Goal: Information Seeking & Learning: Compare options

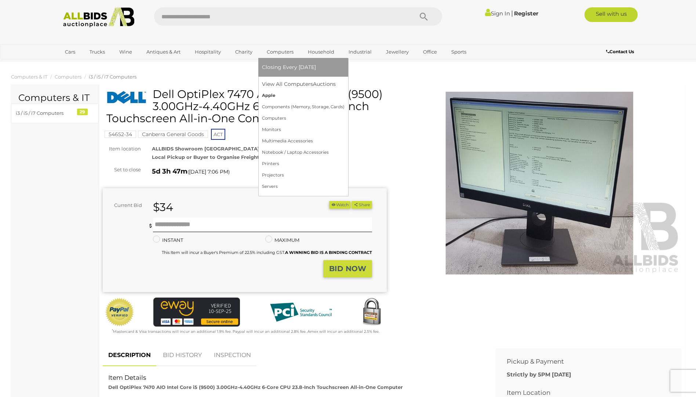
click at [272, 94] on link "Apple" at bounding box center [303, 95] width 83 height 11
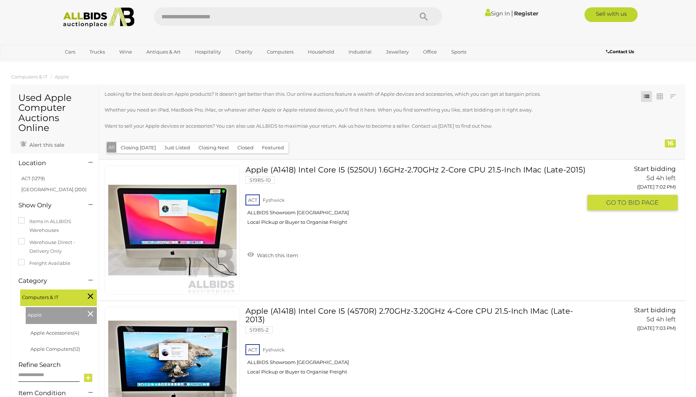
click at [387, 174] on link "Apple (A1418) Intel Core I5 (5250U) 1.6GHz-2.70GHz 2-Core CPU 21.5-Inch IMac (L…" at bounding box center [416, 197] width 331 height 65
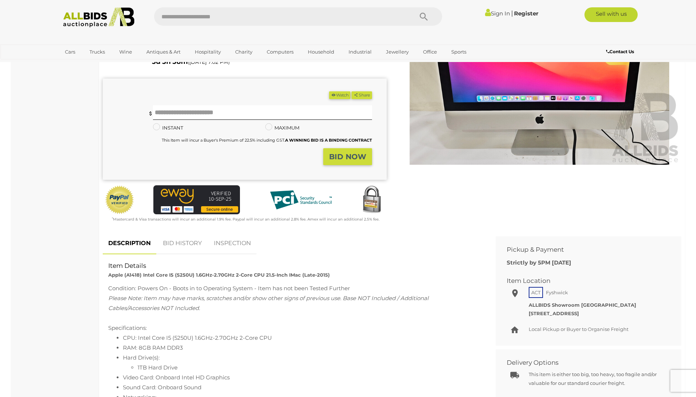
scroll to position [110, 0]
drag, startPoint x: 143, startPoint y: 275, endPoint x: 252, endPoint y: 273, distance: 109.4
click at [252, 273] on strong "Apple (A1418) Intel Core I5 (5250U) 1.6GHz-2.70GHz 2-Core CPU 21.5-Inch IMac (L…" at bounding box center [219, 275] width 222 height 6
drag, startPoint x: 252, startPoint y: 273, endPoint x: 230, endPoint y: 271, distance: 22.1
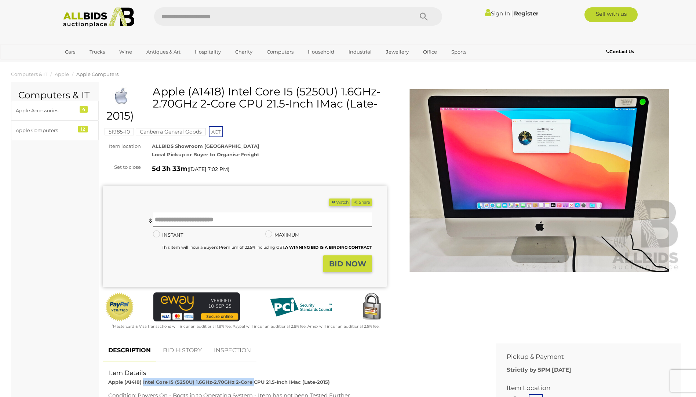
scroll to position [0, 0]
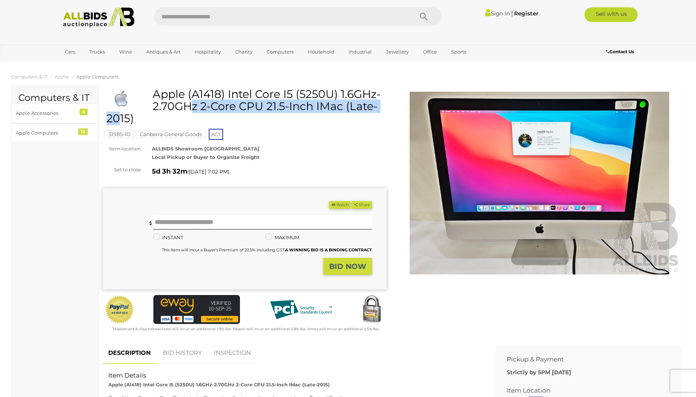
drag, startPoint x: 156, startPoint y: 95, endPoint x: 341, endPoint y: 89, distance: 185.0
click at [341, 89] on h1 "Apple (A1418) Intel Core I5 (5250U) 1.6GHz-2.70GHz 2-Core CPU 21.5-Inch IMac (L…" at bounding box center [245, 106] width 279 height 36
drag, startPoint x: 341, startPoint y: 89, endPoint x: 310, endPoint y: 97, distance: 31.5
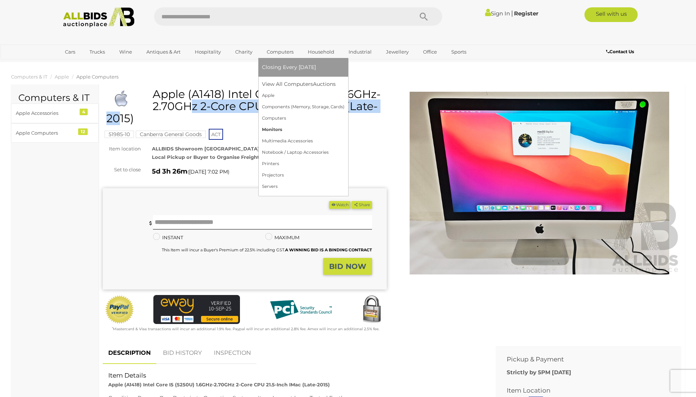
click at [270, 128] on link "Monitors" at bounding box center [303, 129] width 83 height 11
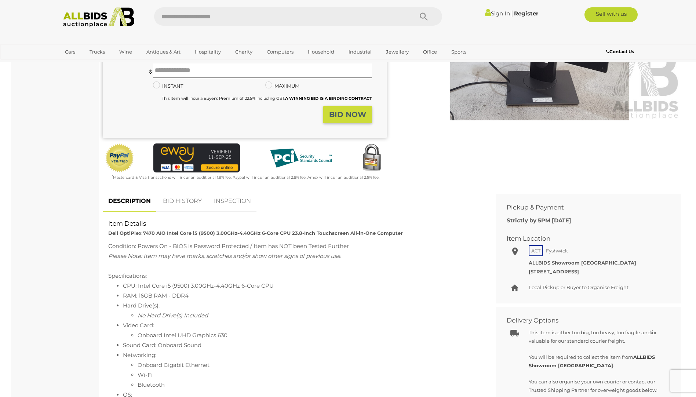
scroll to position [147, 0]
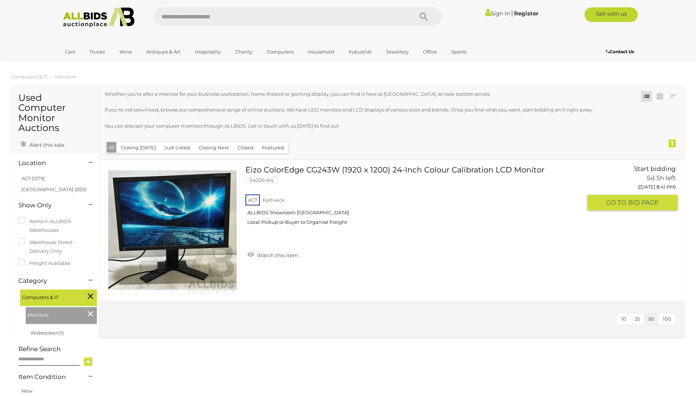
click at [342, 171] on link "Eizo ColorEdge CG243W (1920 x 1200) 24-Inch Colour Calibration LCD Monitor 5432…" at bounding box center [416, 197] width 331 height 65
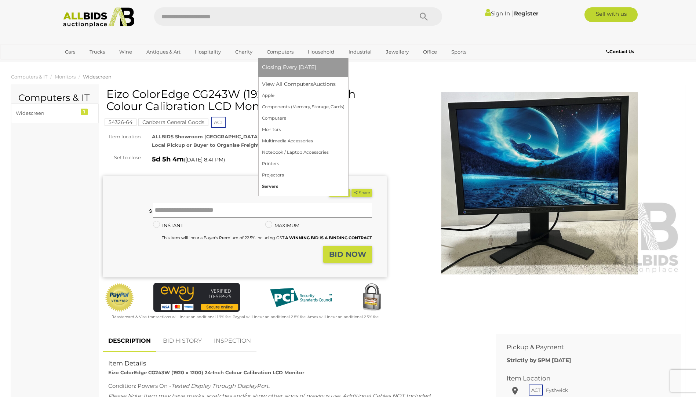
click at [269, 185] on link "Servers" at bounding box center [303, 186] width 83 height 11
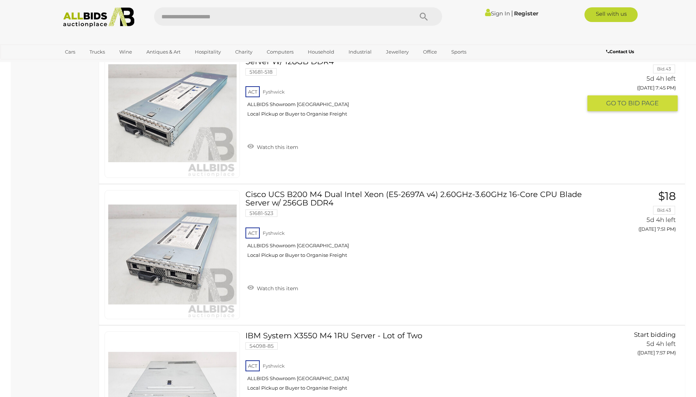
scroll to position [550, 0]
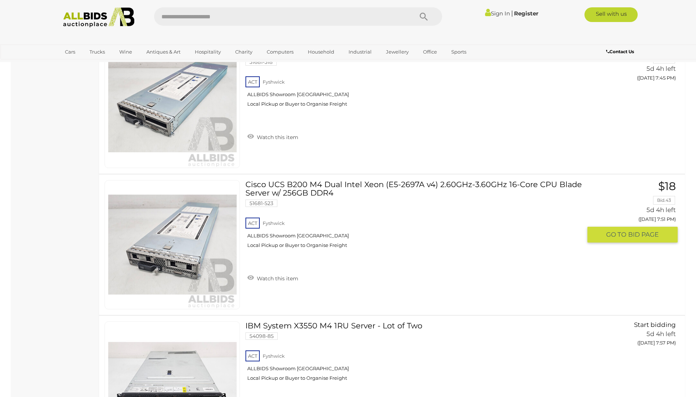
click at [445, 184] on link "Cisco UCS B200 M4 Dual Intel Xeon (E5-2697A v4) 2.60GHz-3.60GHz 16-Core CPU Bla…" at bounding box center [416, 217] width 331 height 74
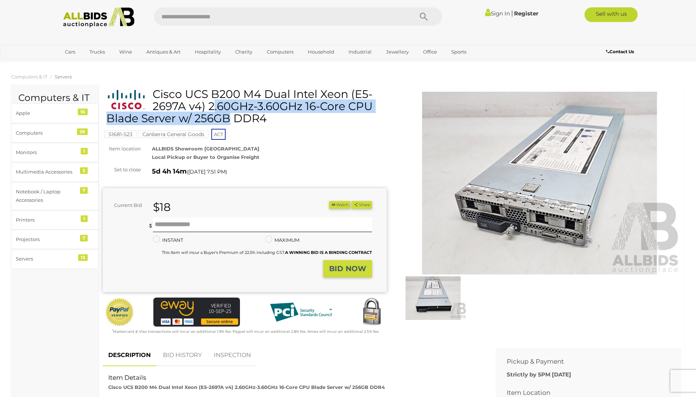
drag, startPoint x: 154, startPoint y: 91, endPoint x: 210, endPoint y: 102, distance: 56.5
click at [210, 102] on h1 "Cisco UCS B200 M4 Dual Intel Xeon (E5-2697A v4) 2.60GHz-3.60GHz 16-Core CPU Bla…" at bounding box center [245, 106] width 279 height 36
drag, startPoint x: 210, startPoint y: 102, endPoint x: 192, endPoint y: 107, distance: 18.9
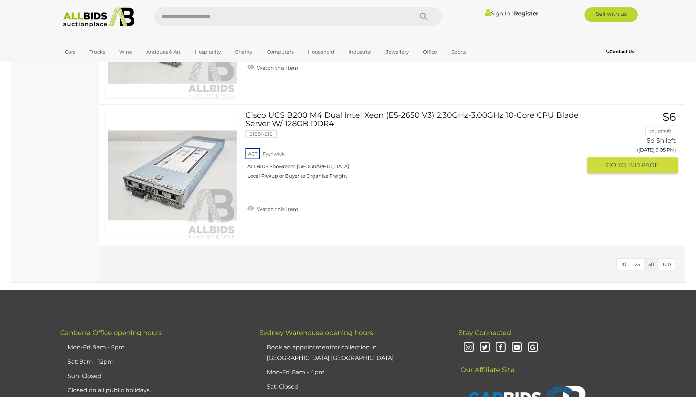
scroll to position [1751, 0]
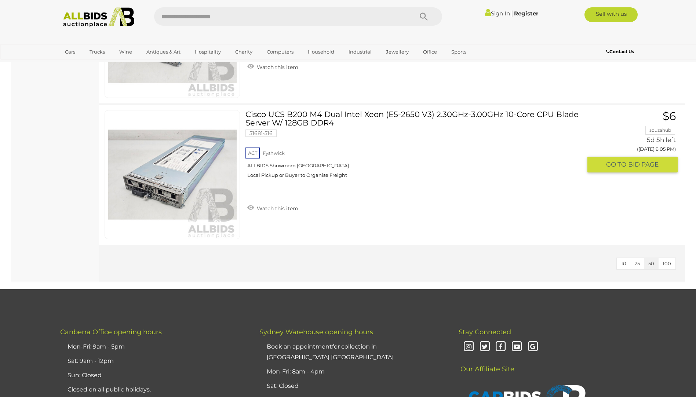
click at [252, 113] on link "Cisco UCS B200 M4 Dual Intel Xeon (E5-2650 V3) 2.30GHz-3.00GHz 10-Core CPU Blad…" at bounding box center [416, 147] width 331 height 74
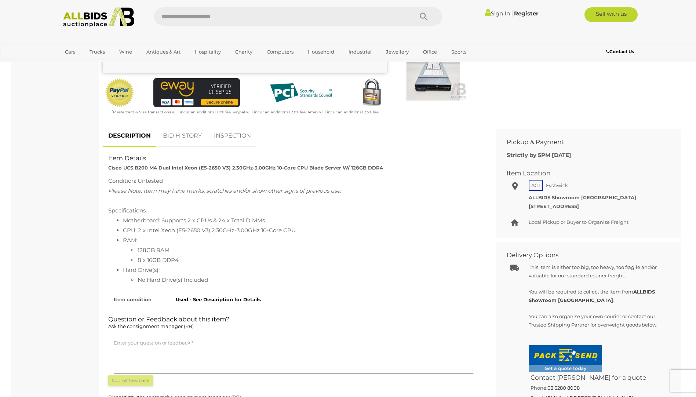
scroll to position [220, 0]
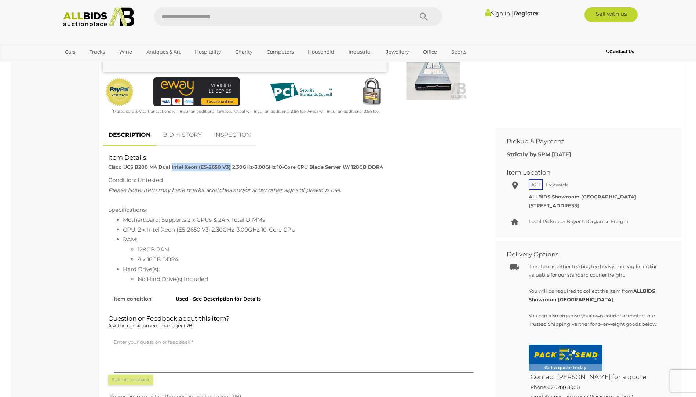
drag, startPoint x: 171, startPoint y: 168, endPoint x: 229, endPoint y: 165, distance: 58.0
click at [229, 165] on strong "Cisco UCS B200 M4 Dual Intel Xeon (E5-2650 V3) 2.30GHz-3.00GHz 10-Core CPU Blad…" at bounding box center [245, 167] width 275 height 6
